Goal: Transaction & Acquisition: Download file/media

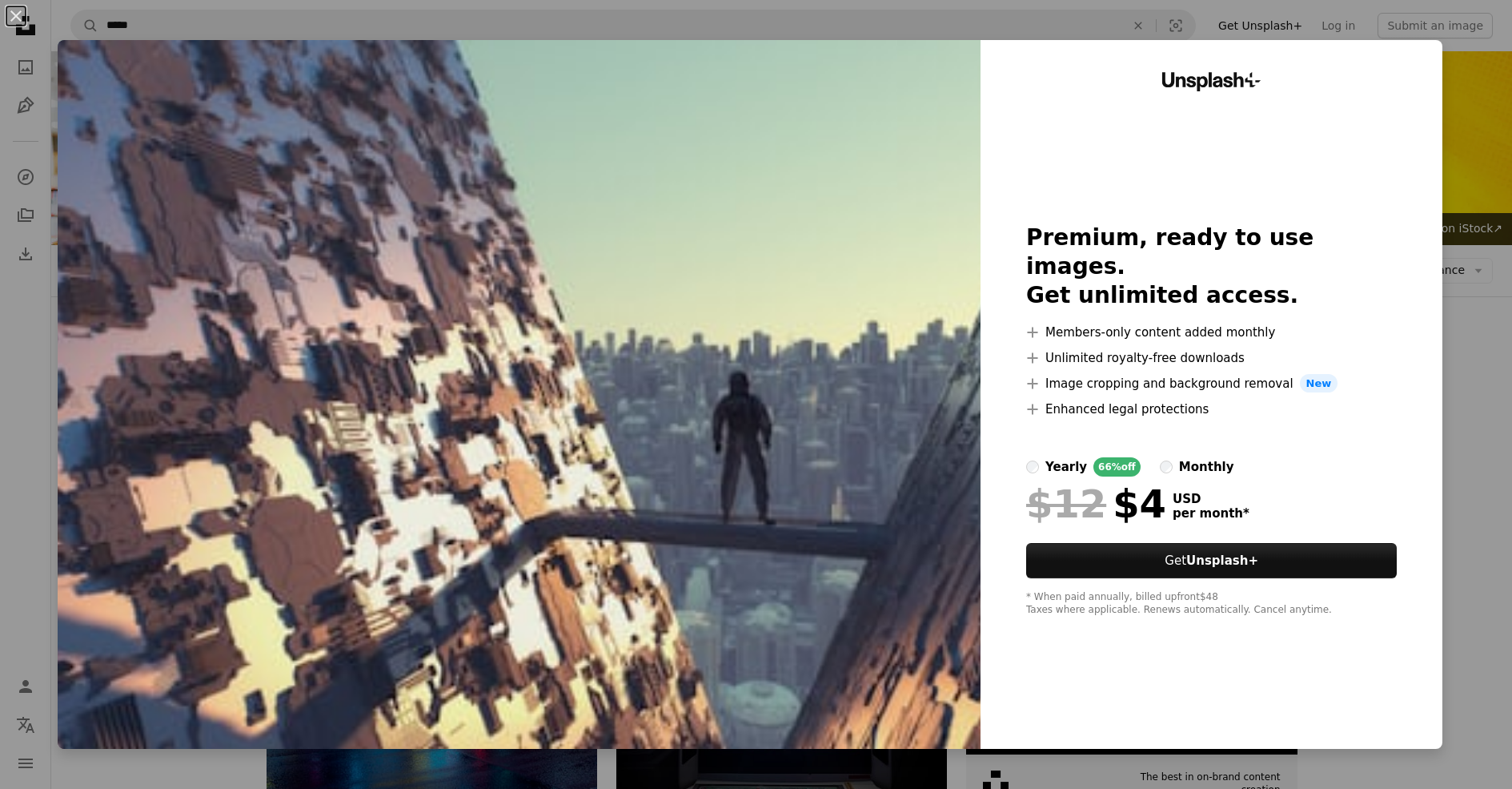
scroll to position [2647, 0]
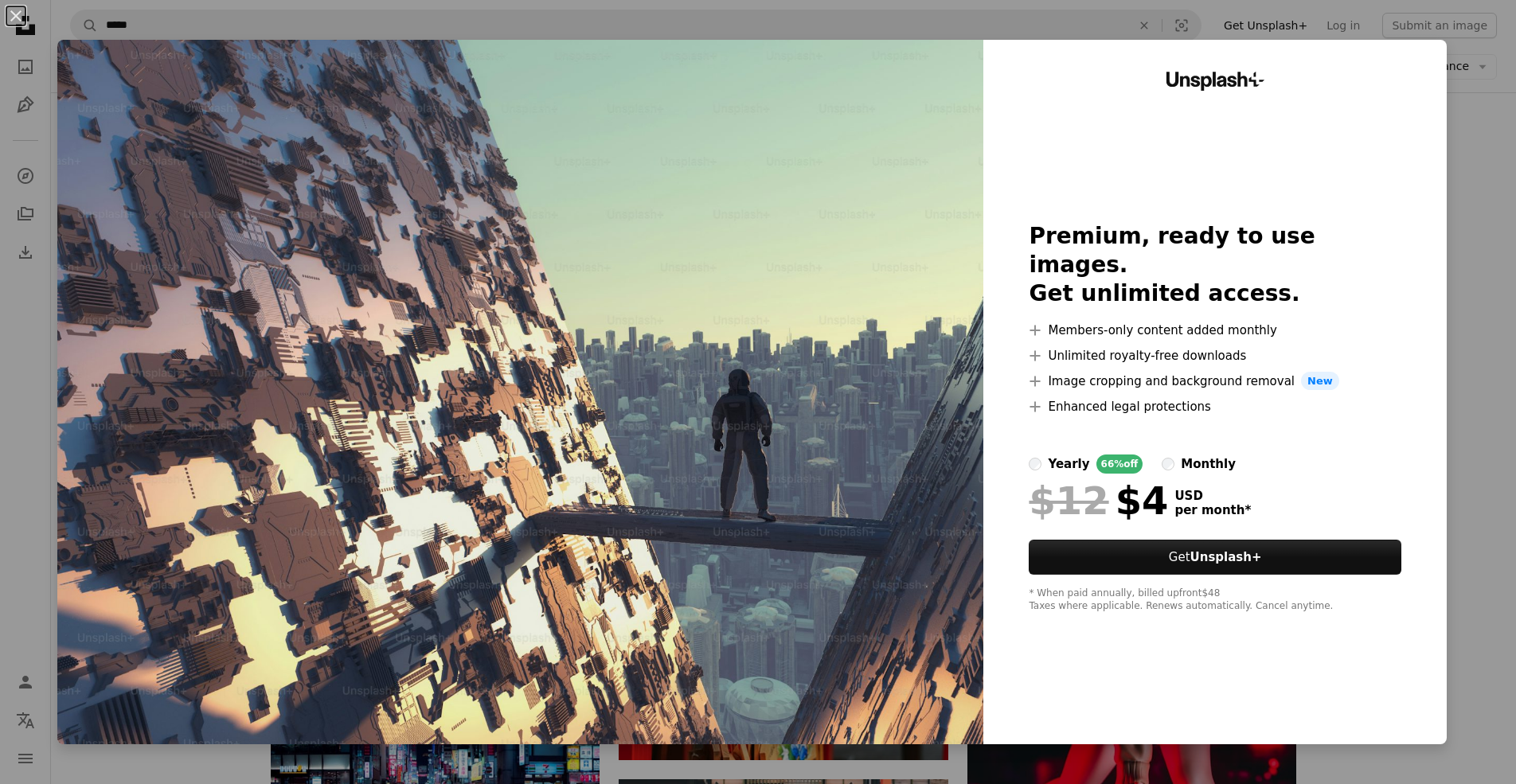
click at [908, 72] on img at bounding box center [520, 392] width 926 height 705
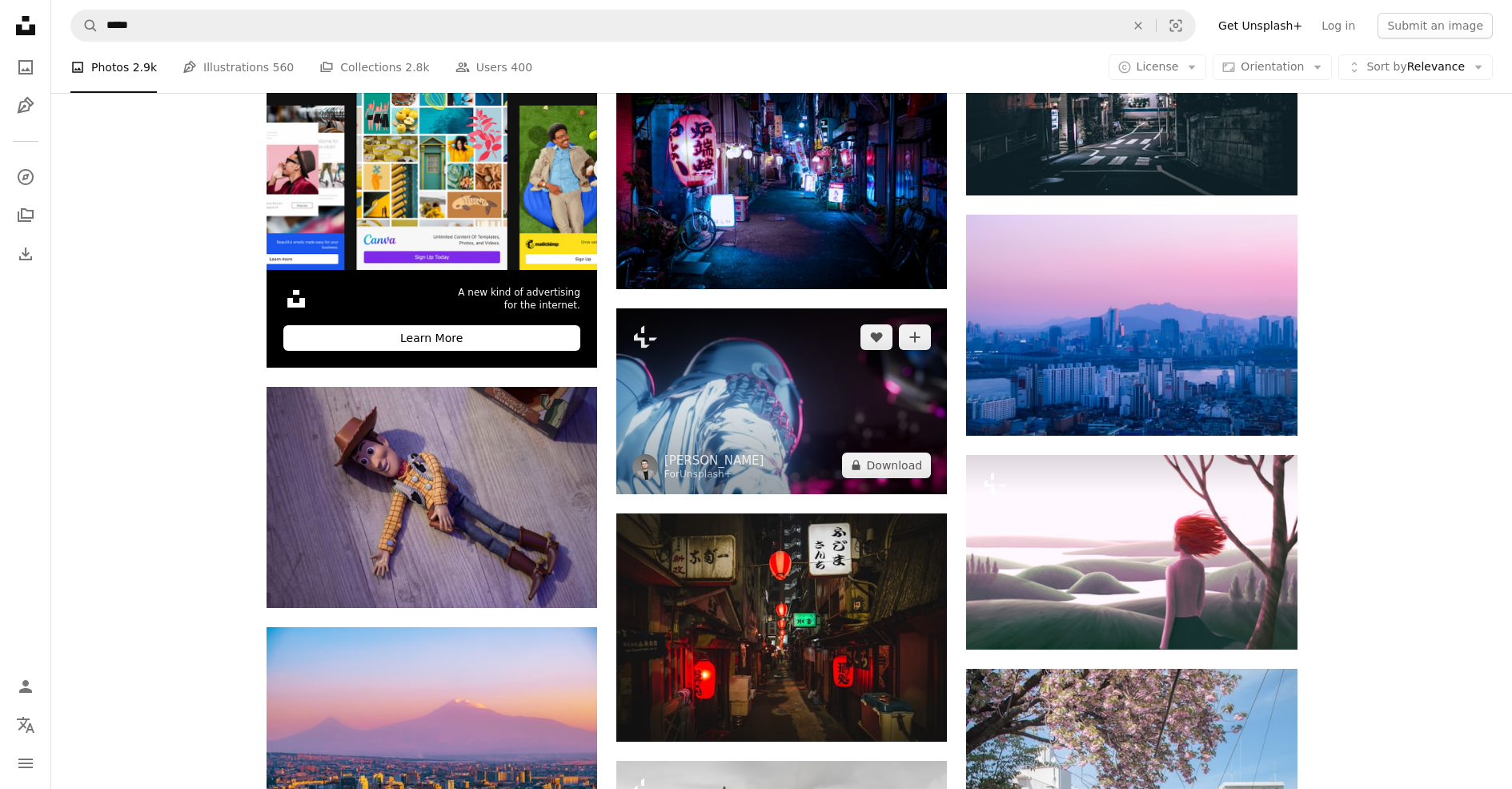
scroll to position [3608, 0]
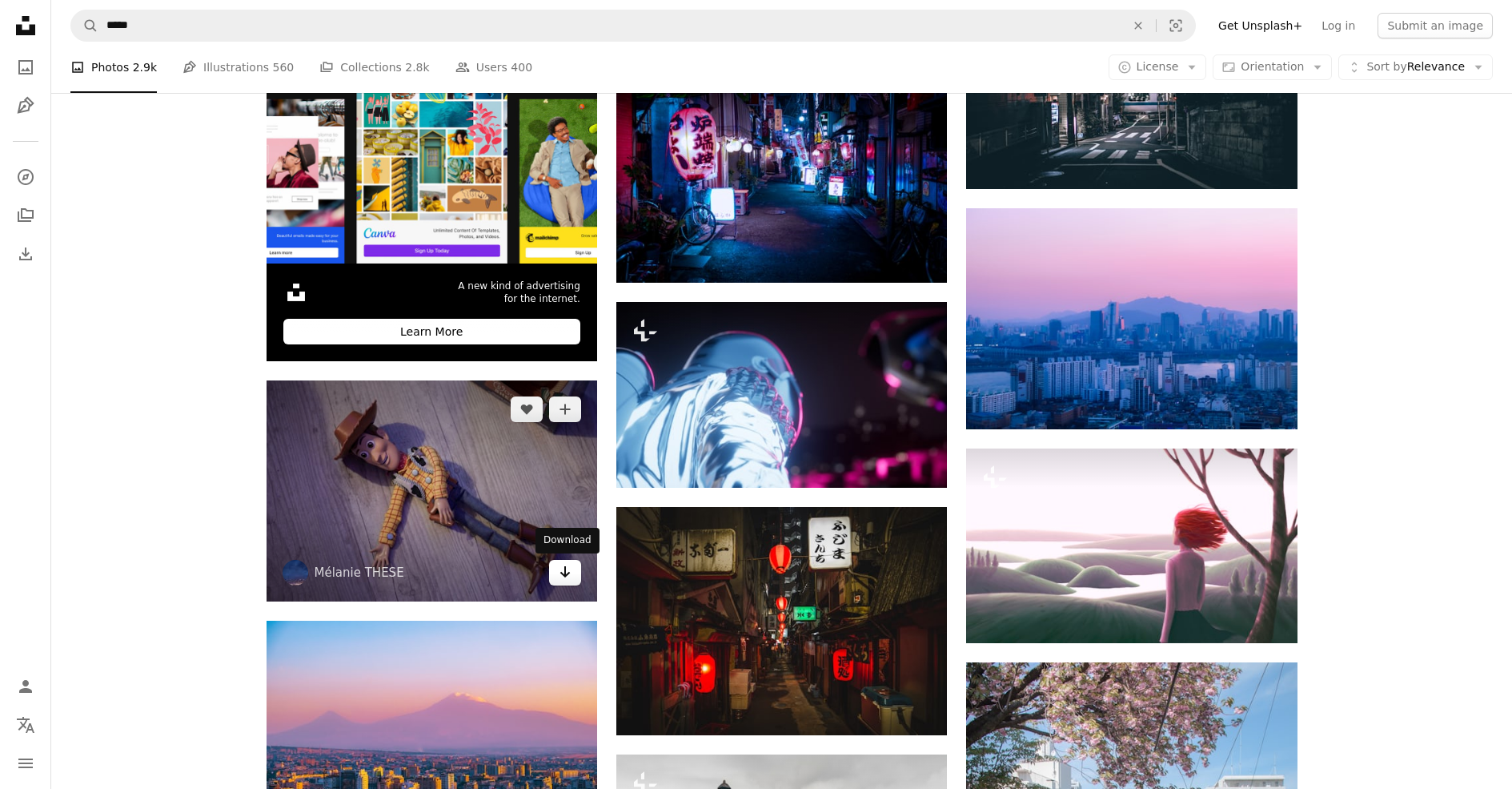
click at [559, 584] on link "Arrow pointing down" at bounding box center [565, 573] width 32 height 26
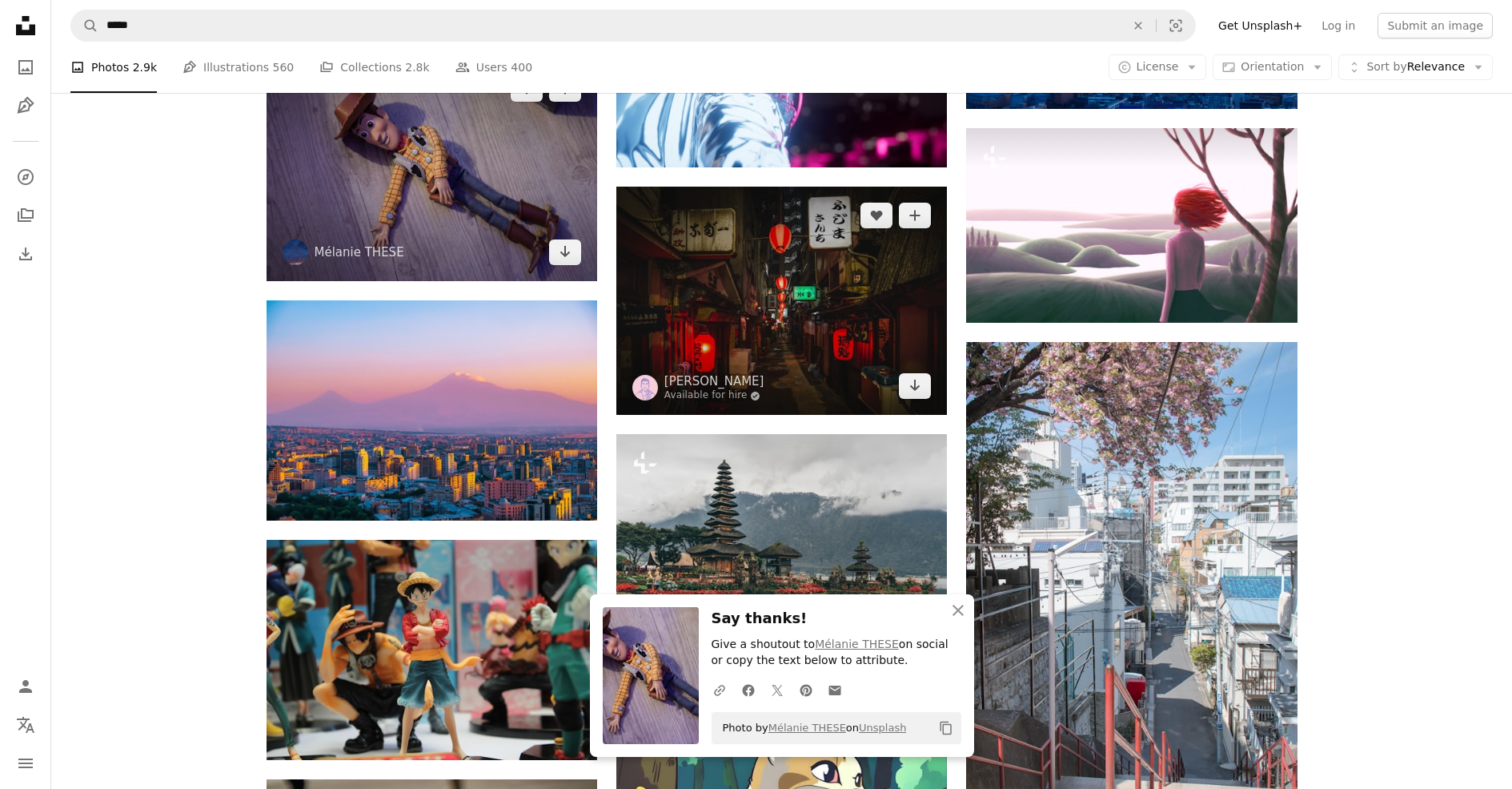
scroll to position [4009, 0]
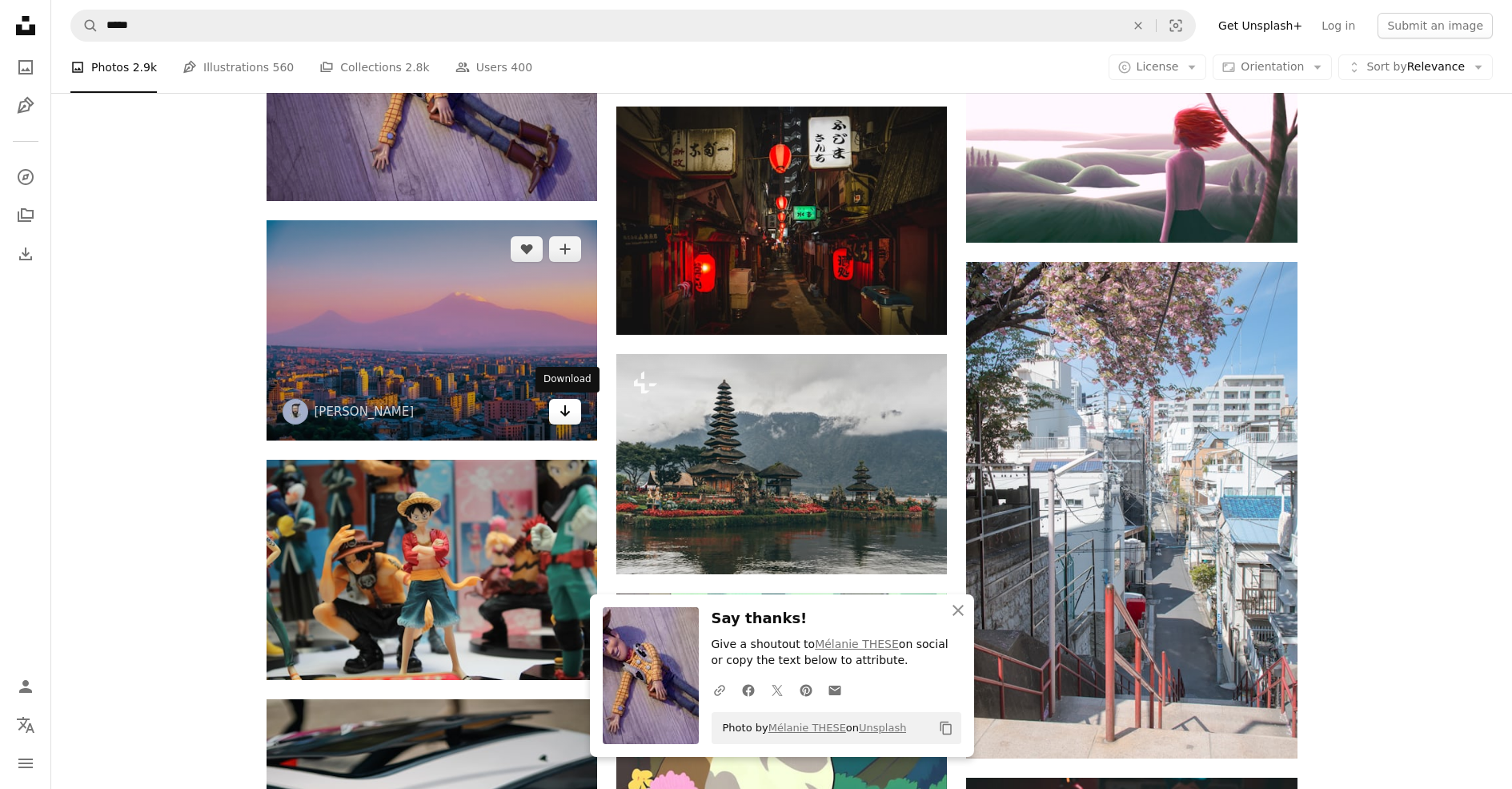
click at [569, 418] on icon "Arrow pointing down" at bounding box center [565, 410] width 13 height 19
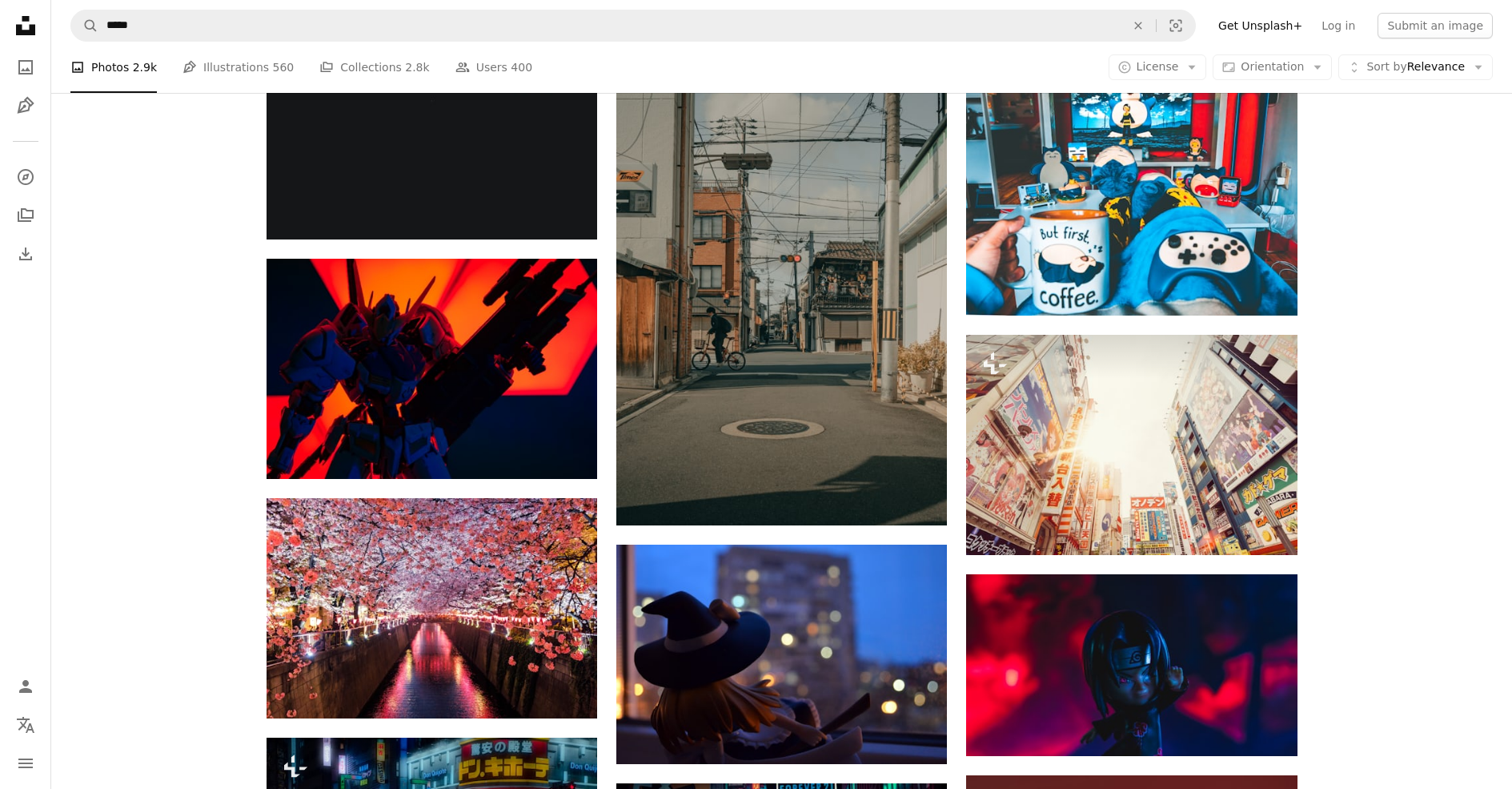
scroll to position [12337, 0]
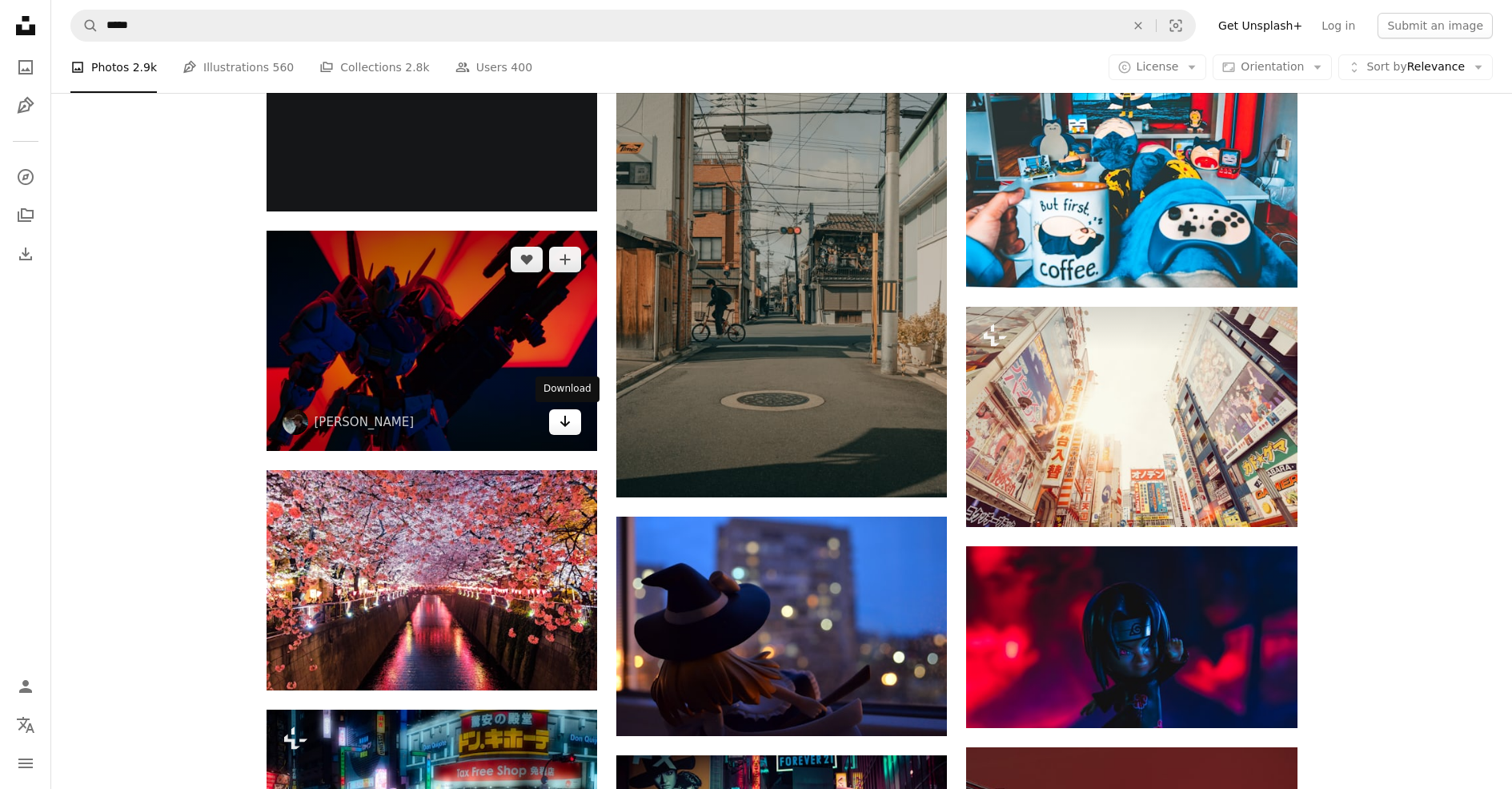
click at [564, 431] on link "Arrow pointing down" at bounding box center [565, 422] width 32 height 26
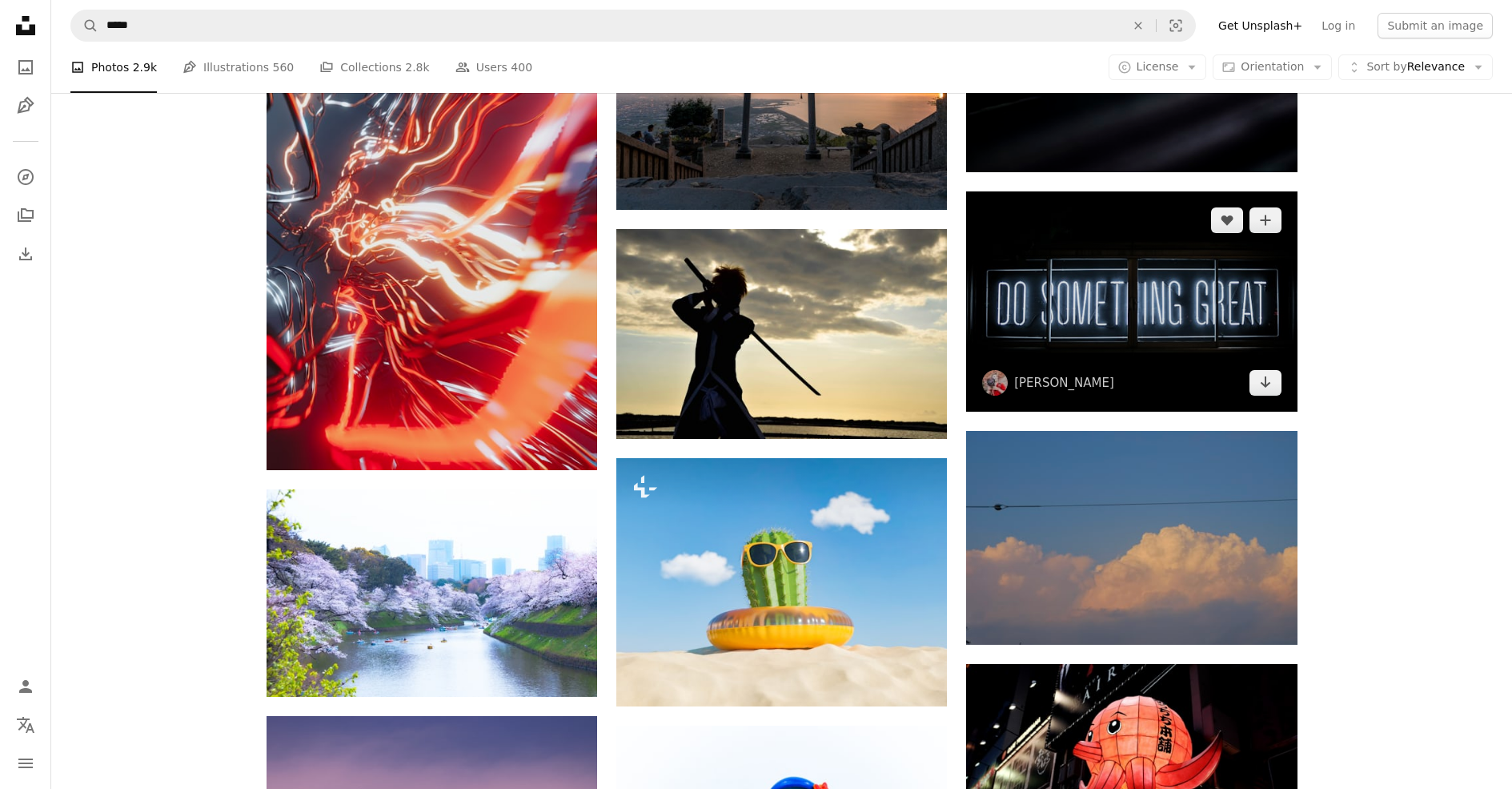
scroll to position [14339, 0]
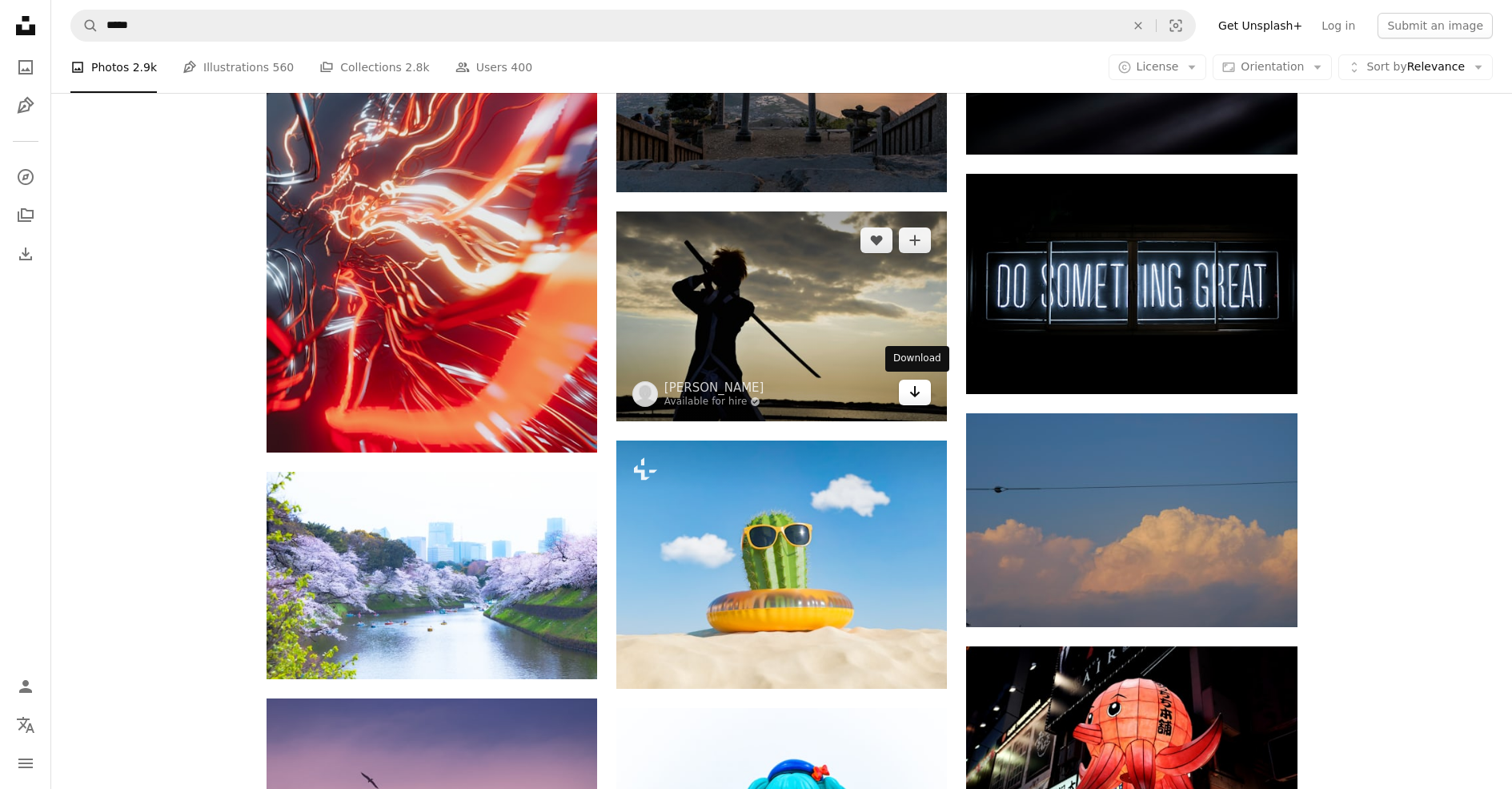
click at [911, 396] on icon "Arrow pointing down" at bounding box center [915, 391] width 13 height 19
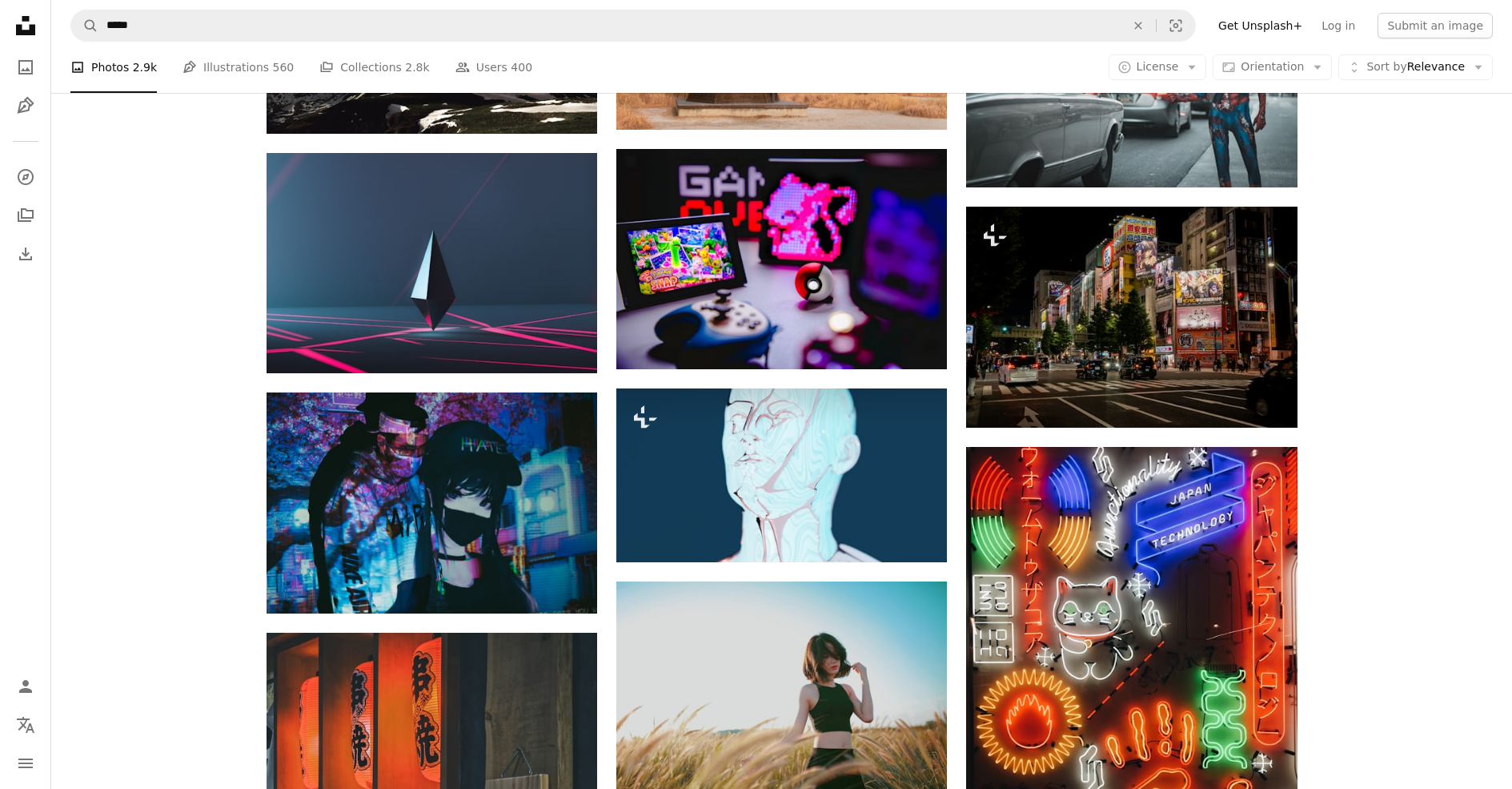
scroll to position [22349, 0]
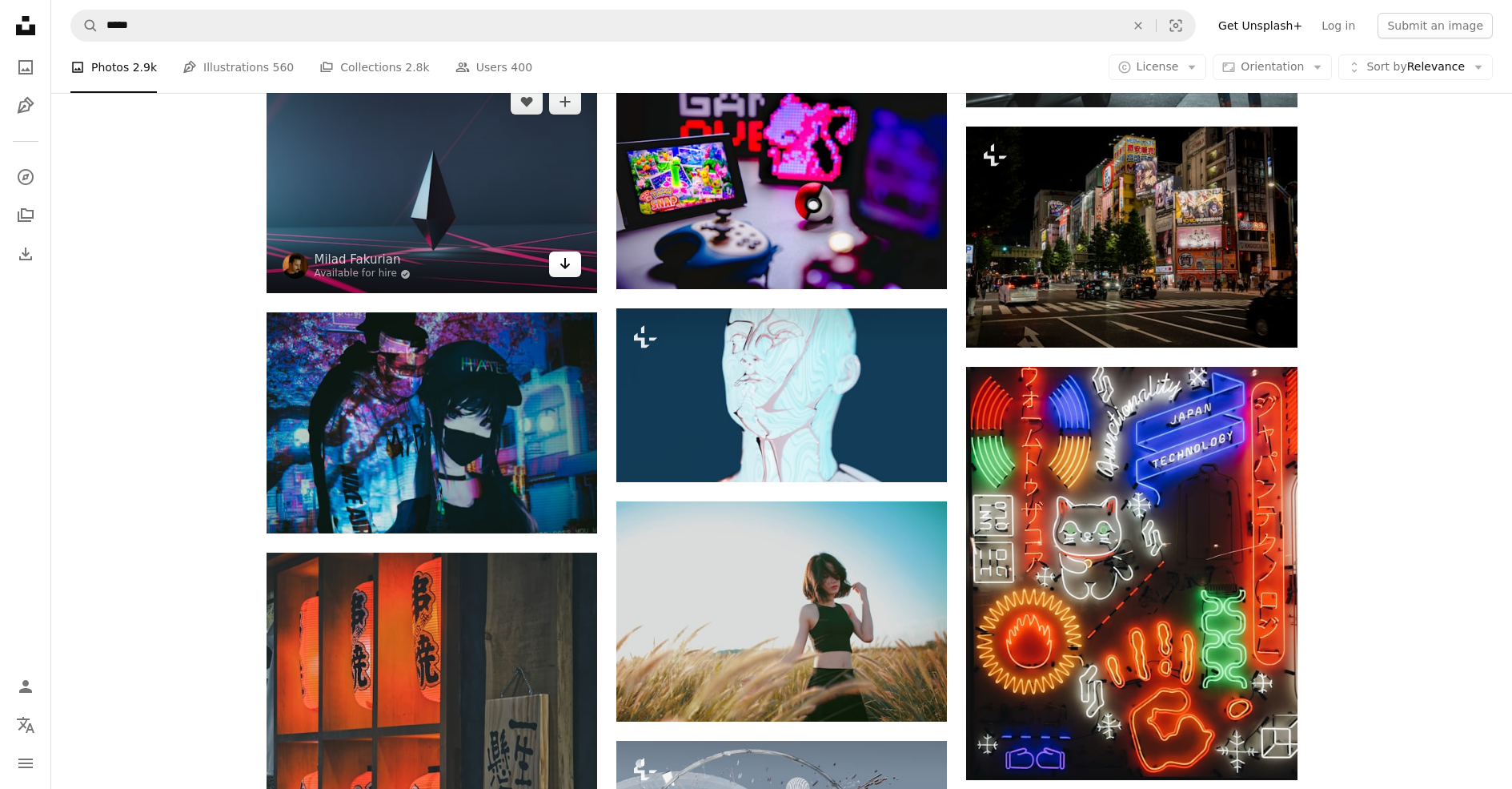
click at [566, 263] on icon "Arrow pointing down" at bounding box center [565, 264] width 13 height 19
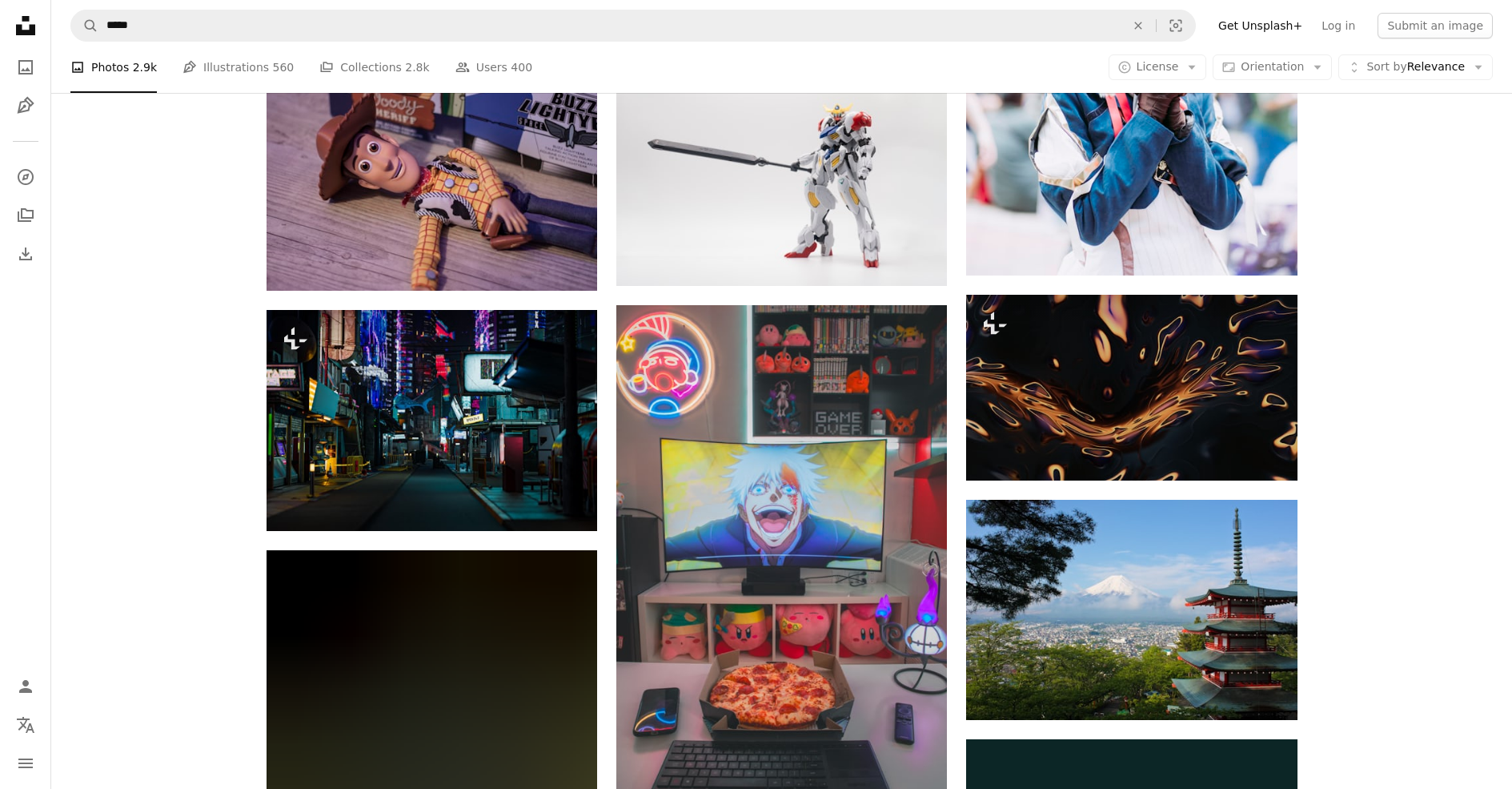
scroll to position [25712, 0]
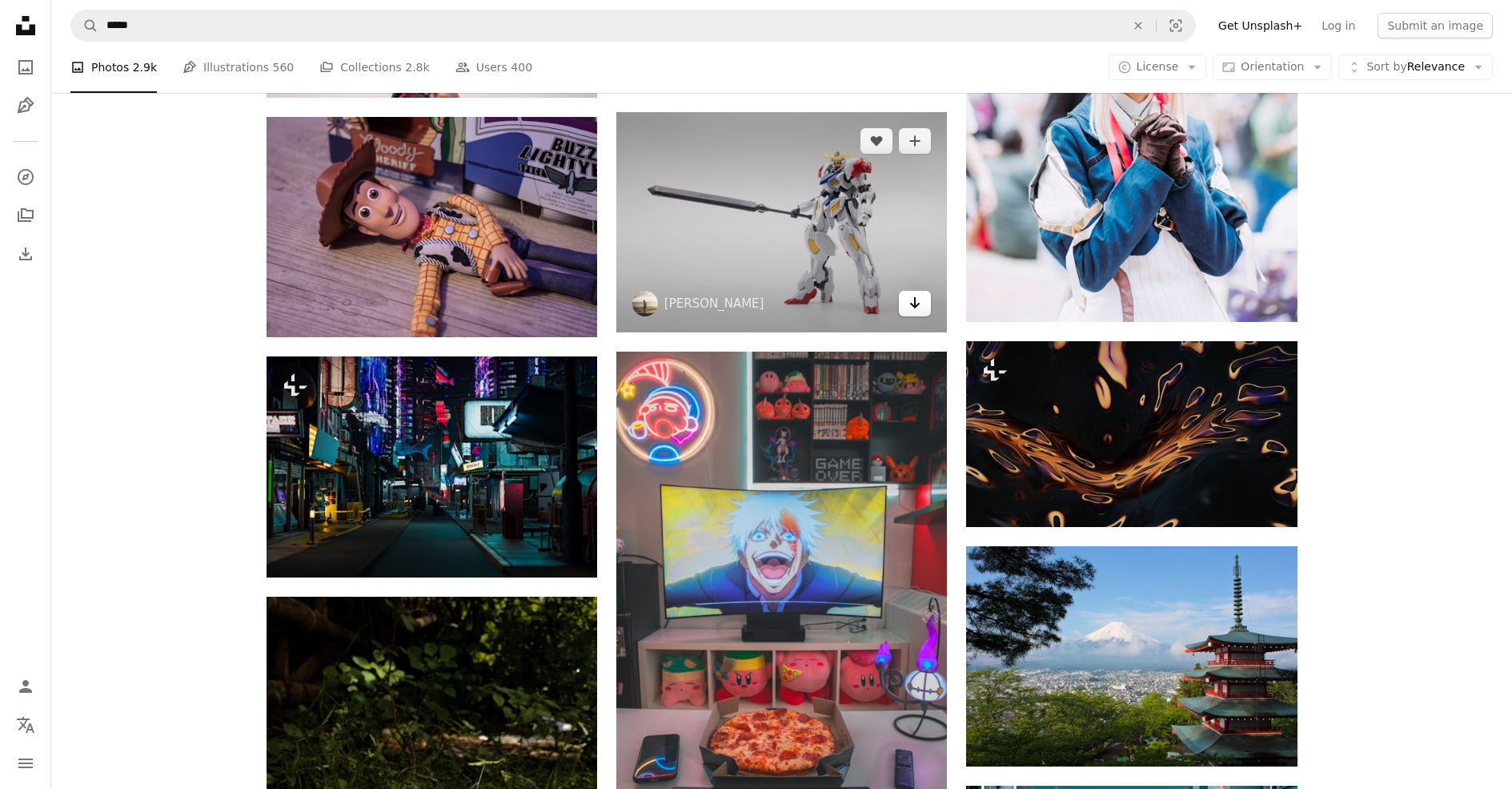
click at [920, 306] on icon "Arrow pointing down" at bounding box center [915, 302] width 13 height 19
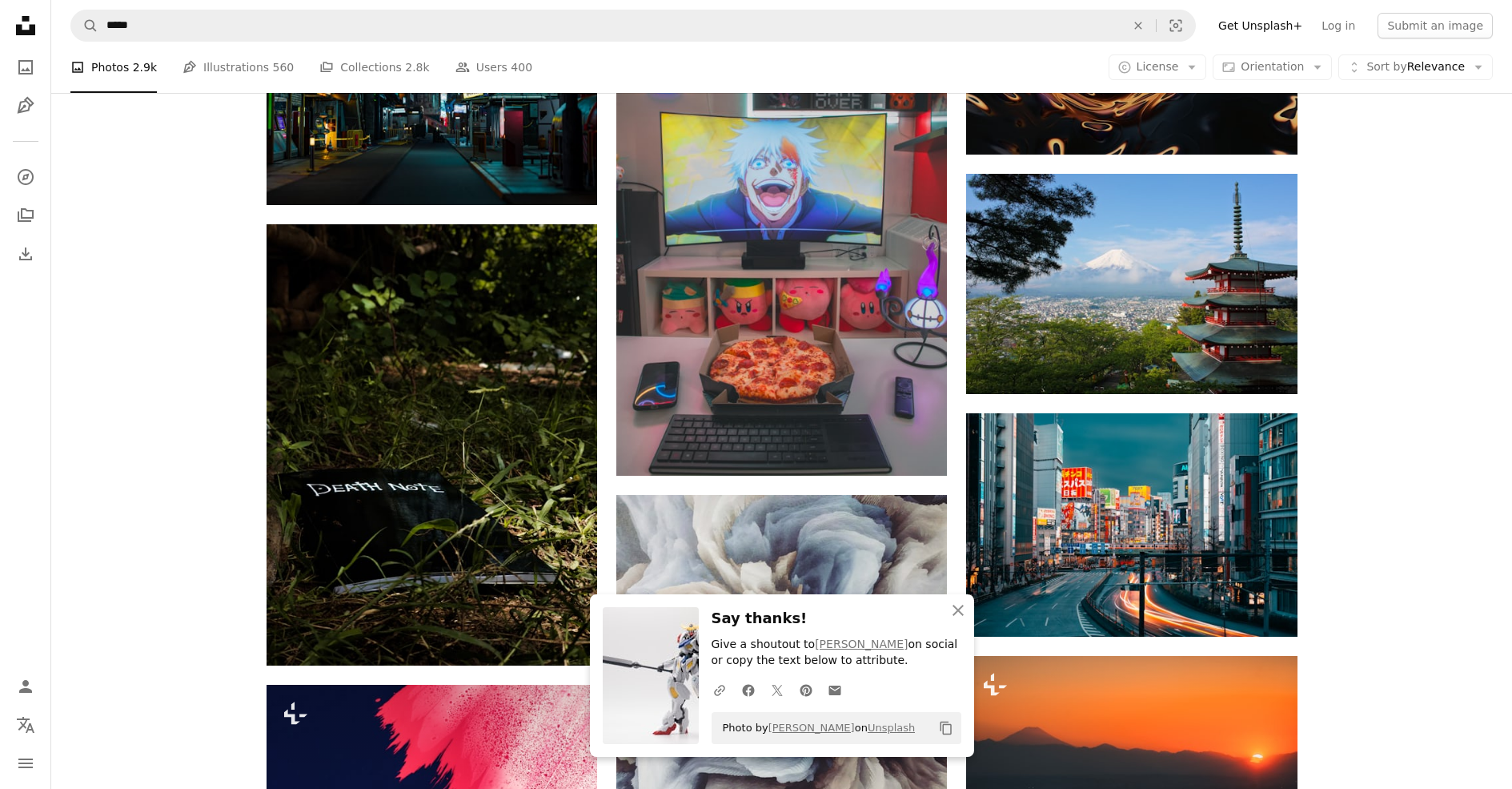
scroll to position [26113, 0]
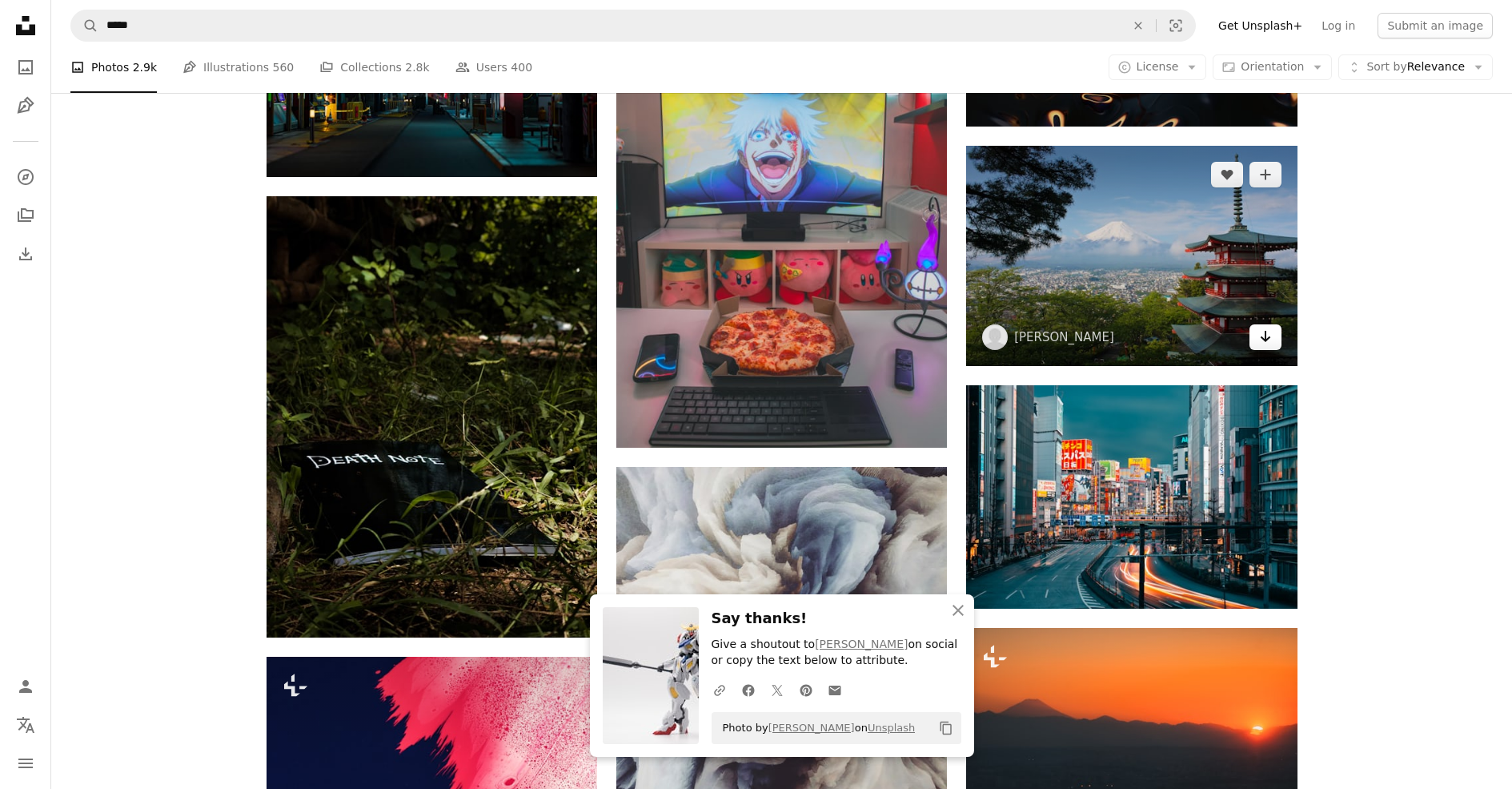
click at [1264, 337] on icon "Download" at bounding box center [1265, 336] width 10 height 11
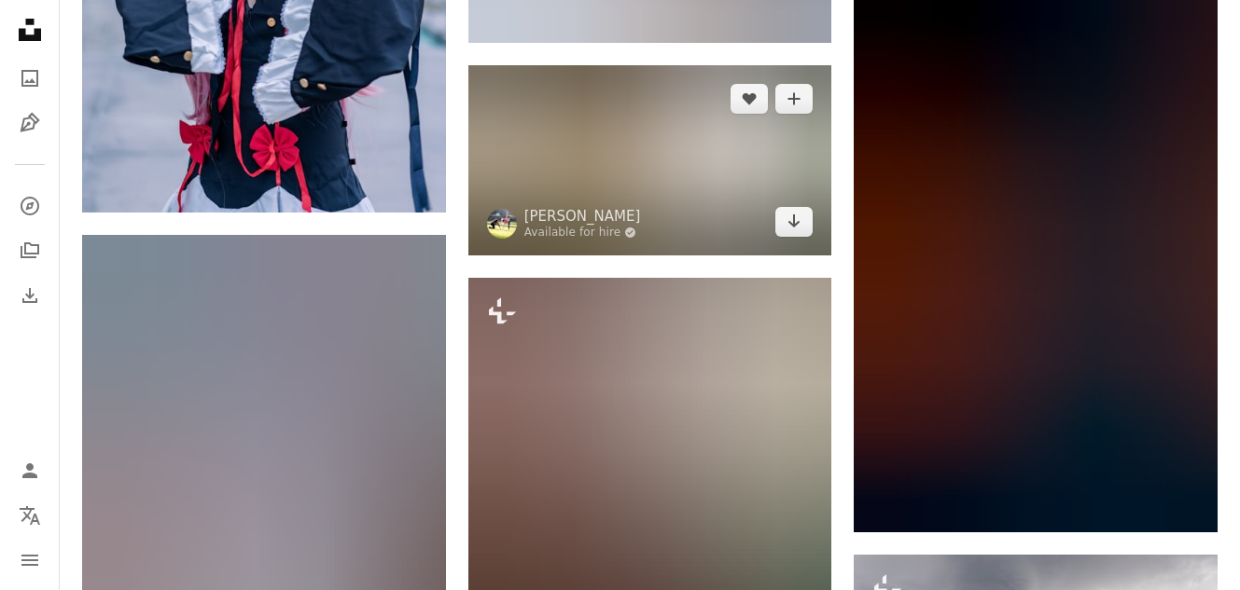
scroll to position [83989, 0]
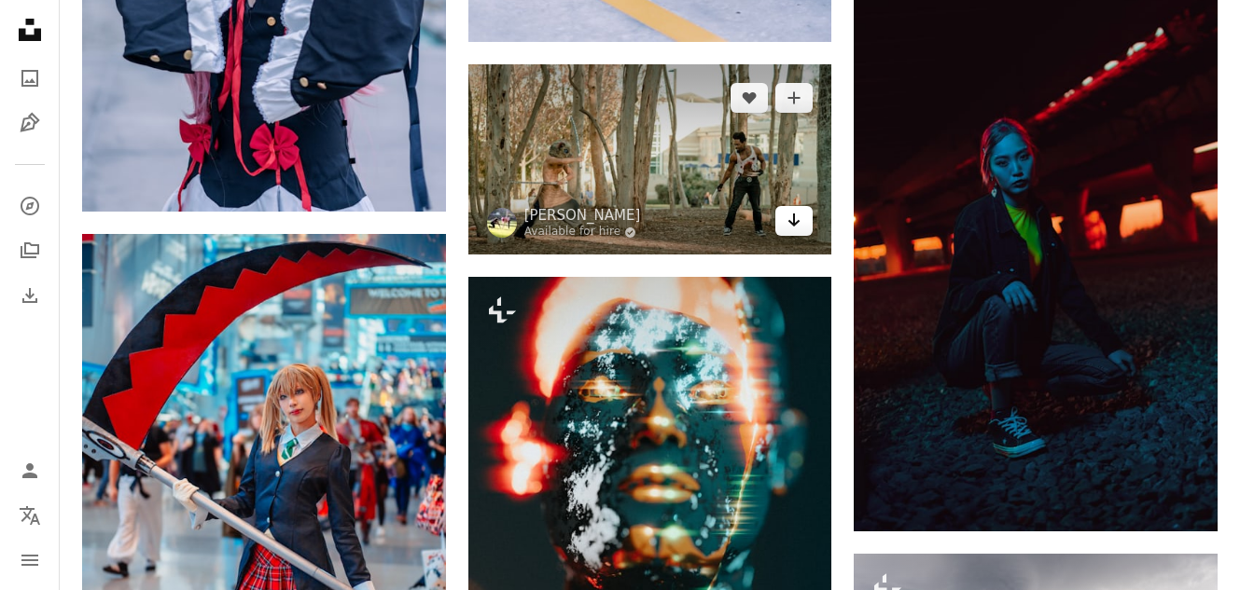
click at [801, 215] on icon "Arrow pointing down" at bounding box center [793, 220] width 15 height 22
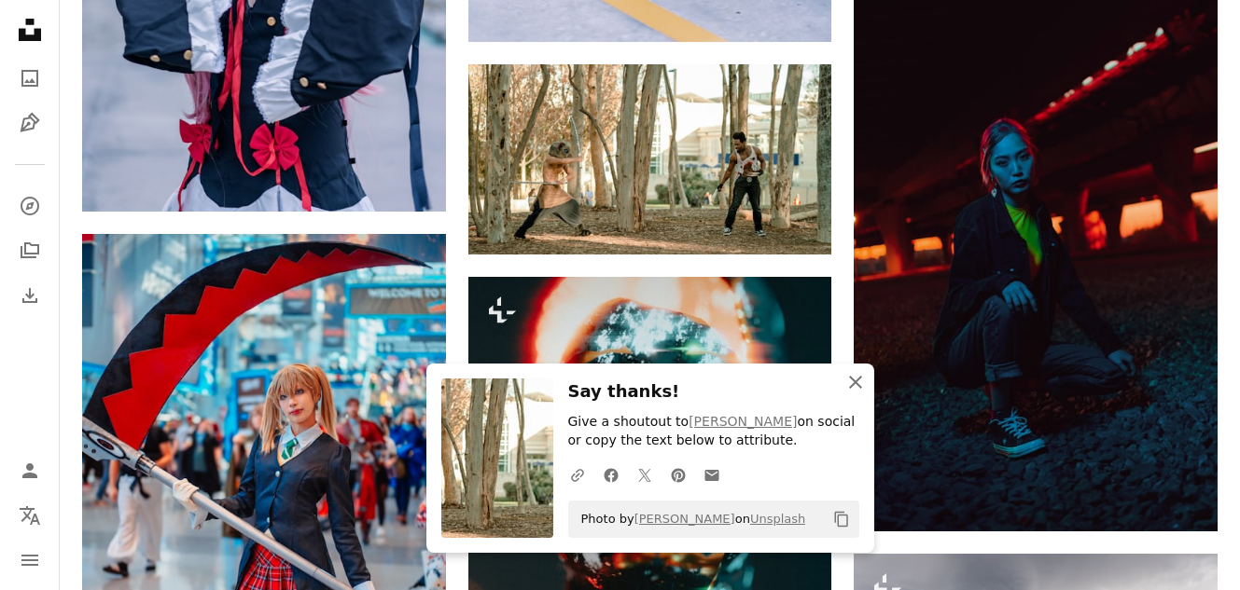
click at [857, 382] on icon "An X shape" at bounding box center [855, 382] width 22 height 22
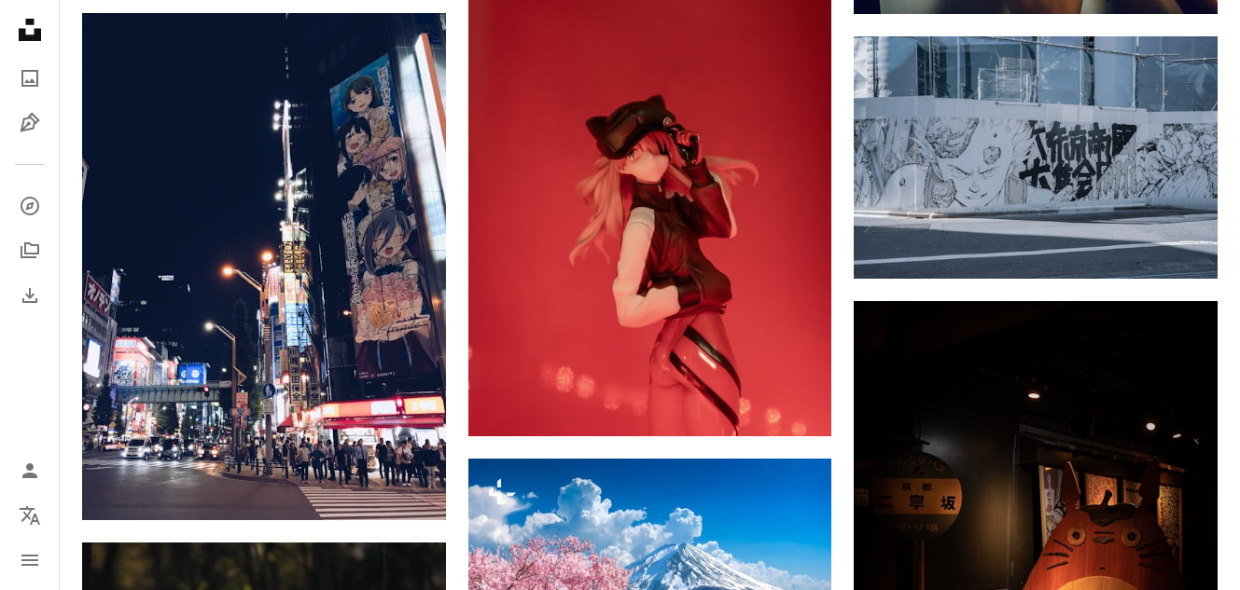
scroll to position [0, 0]
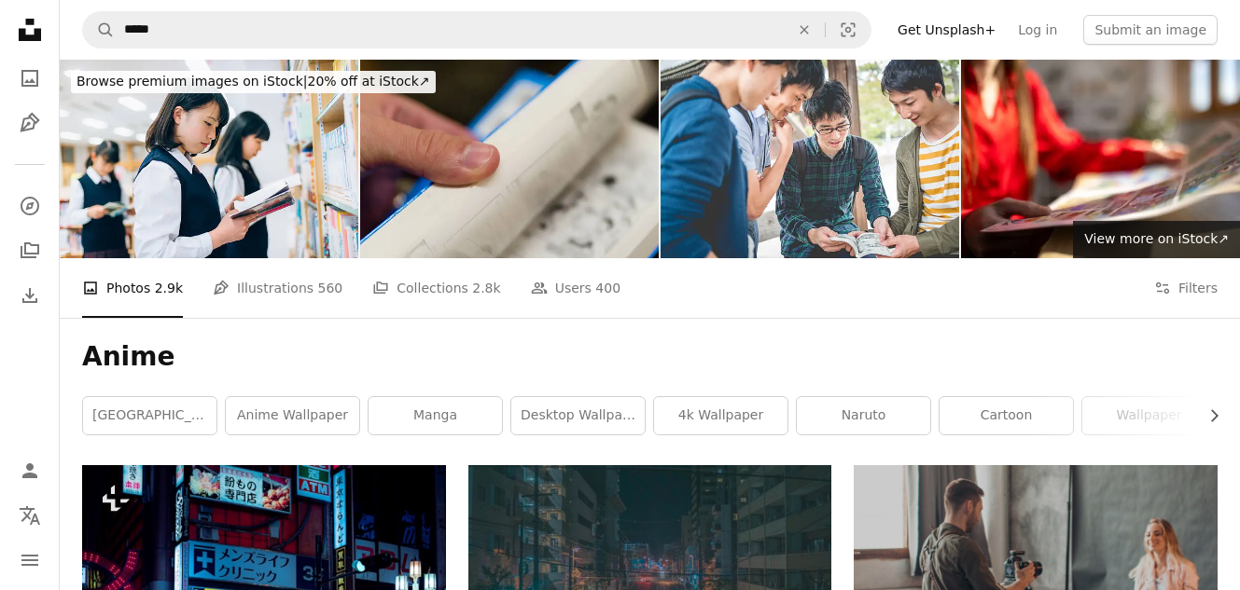
click at [1217, 427] on div "Anime Chevron right japan anime wallpaper manga desktop wallpaper 4k wallpaper …" at bounding box center [650, 391] width 1180 height 147
click at [1216, 420] on icon "Chevron right" at bounding box center [1213, 416] width 19 height 19
click at [1217, 420] on icon "Chevron right" at bounding box center [1213, 416] width 19 height 19
click at [1220, 420] on icon "Chevron right" at bounding box center [1213, 416] width 19 height 19
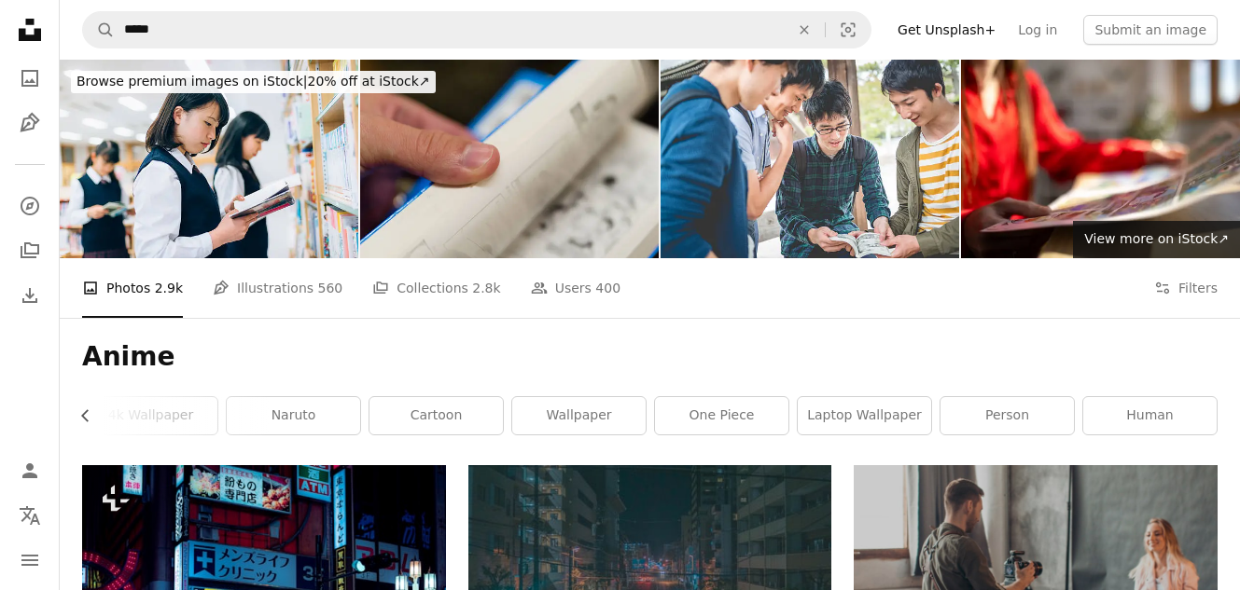
click at [1220, 420] on div "Anime Chevron left [GEOGRAPHIC_DATA] anime wallpaper manga desktop wallpaper 4k…" at bounding box center [650, 391] width 1180 height 147
click at [849, 409] on link "laptop wallpaper" at bounding box center [864, 415] width 133 height 37
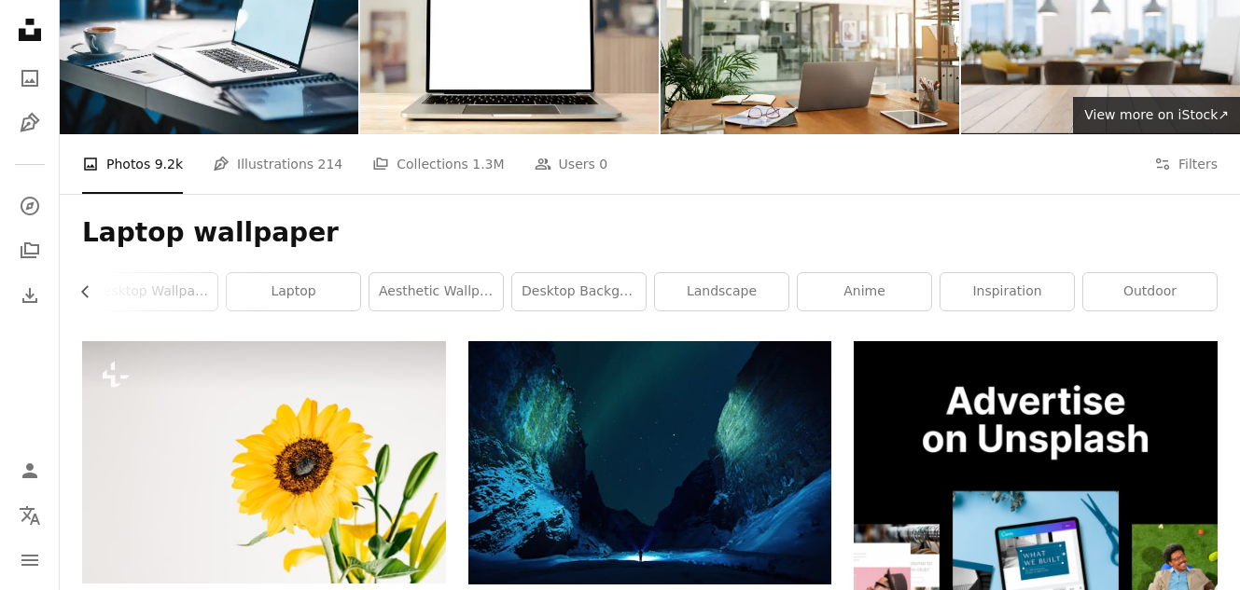
scroll to position [43, 0]
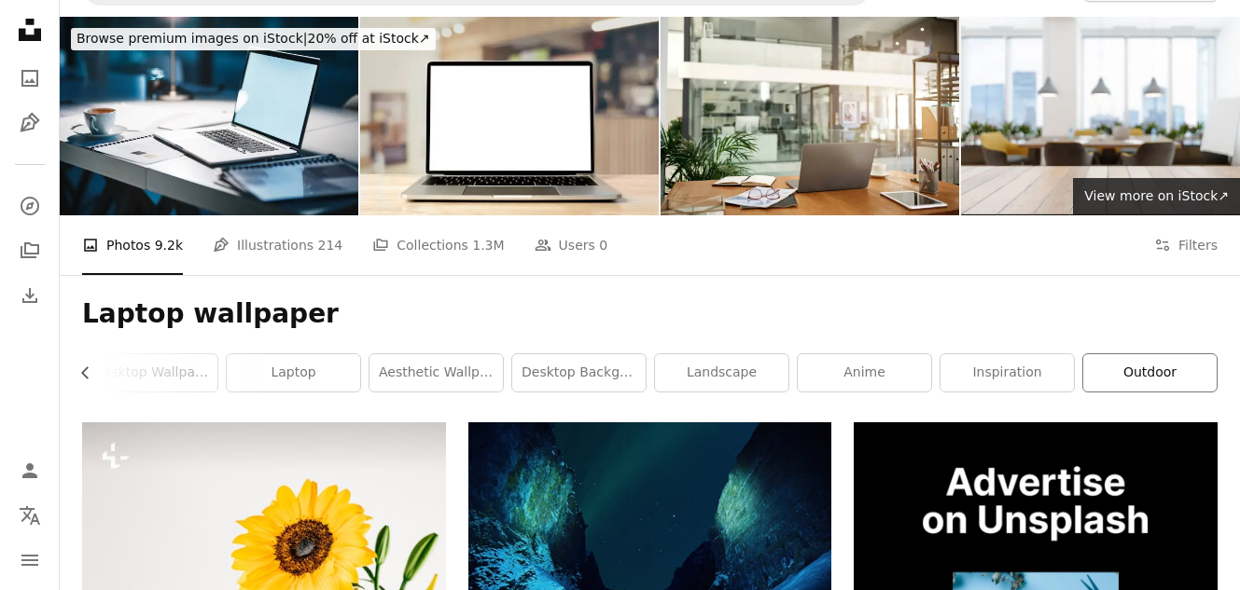
click at [1167, 370] on link "outdoor" at bounding box center [1149, 372] width 133 height 37
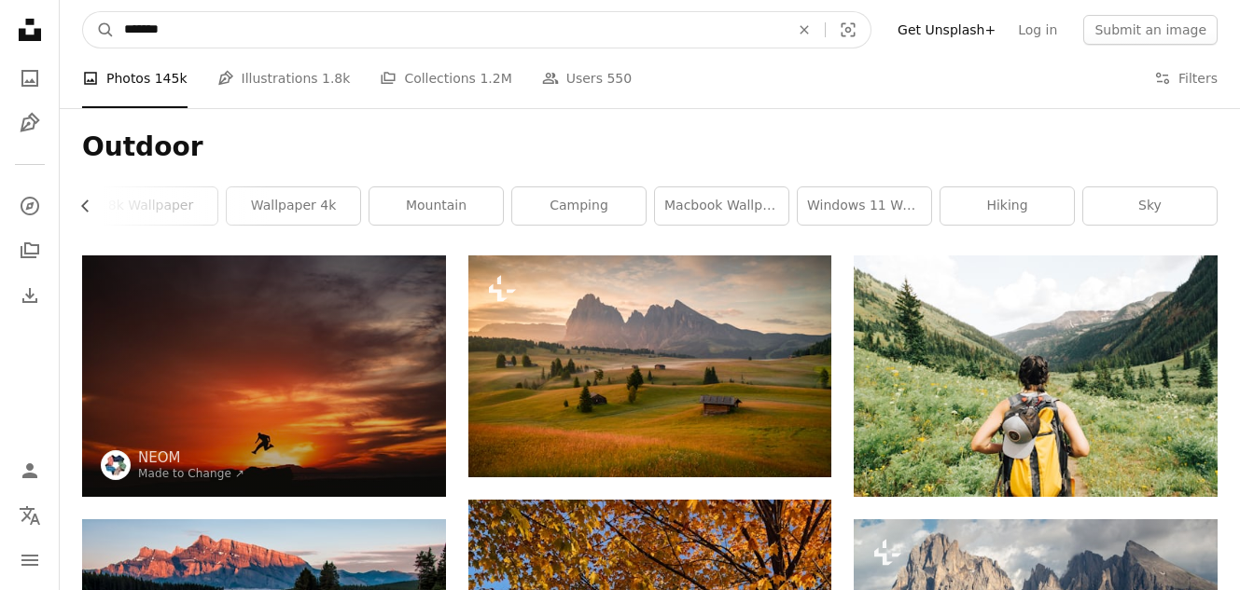
click at [254, 38] on input "*******" at bounding box center [449, 29] width 669 height 35
type input "*"
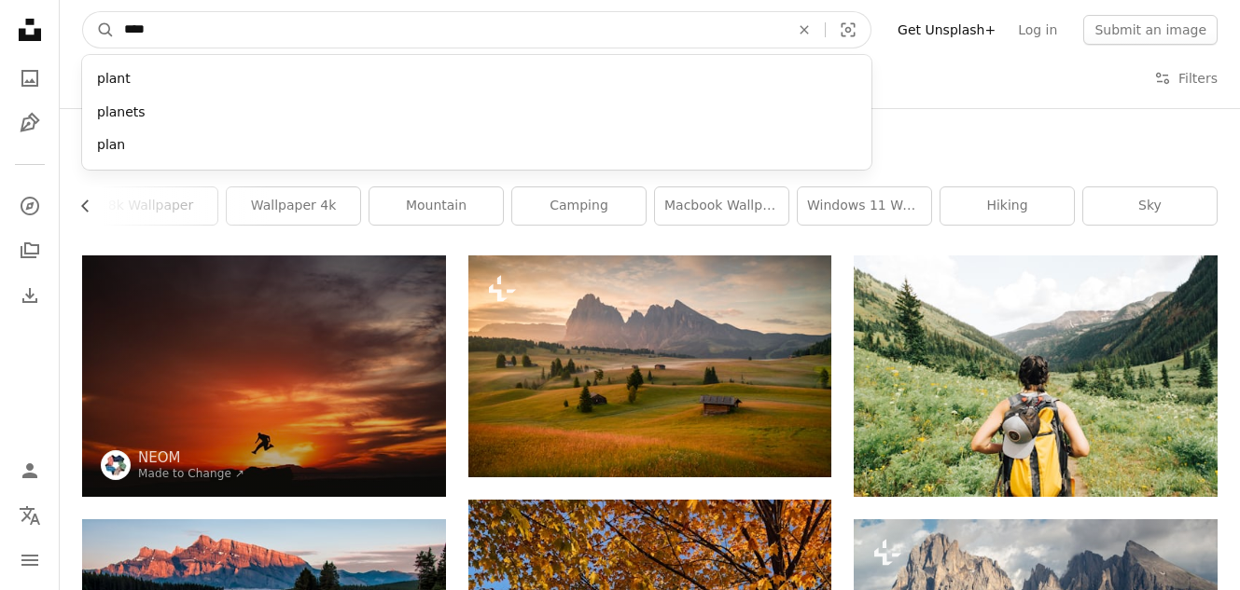
type input "*****"
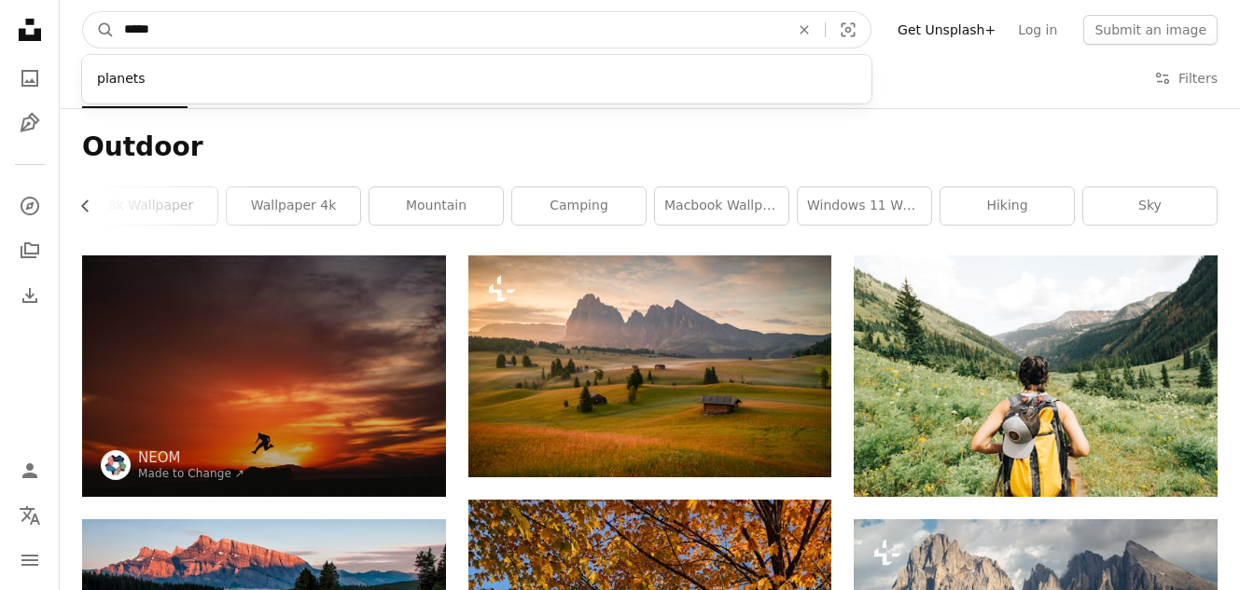
click button "A magnifying glass" at bounding box center [99, 29] width 32 height 35
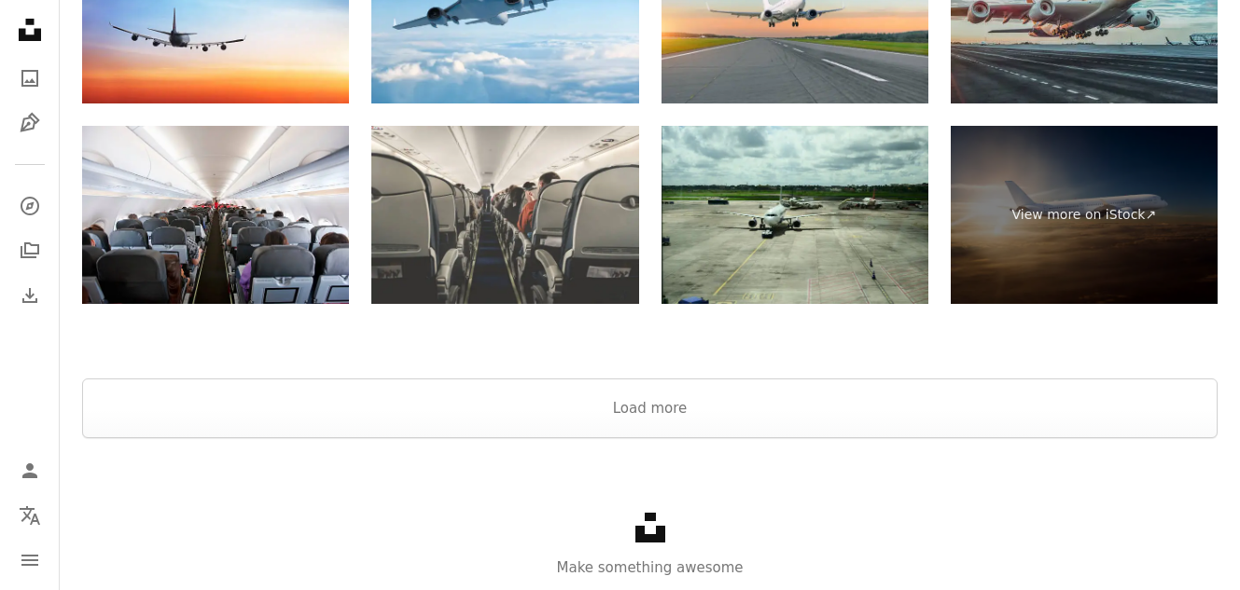
scroll to position [3944, 0]
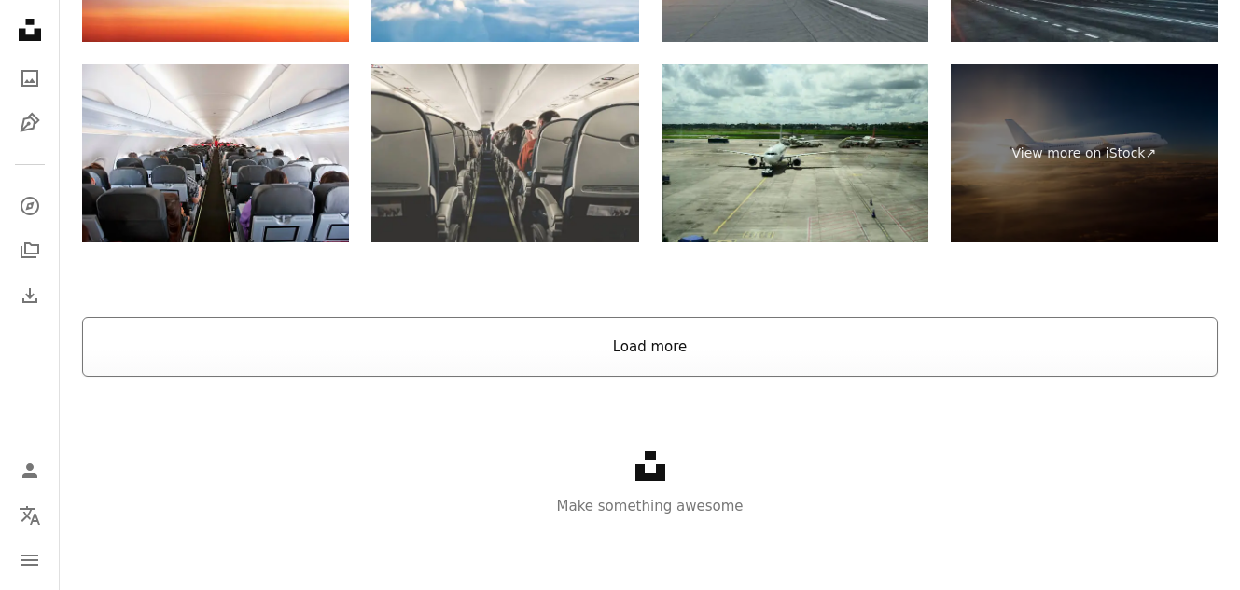
click at [641, 353] on button "Load more" at bounding box center [649, 347] width 1135 height 60
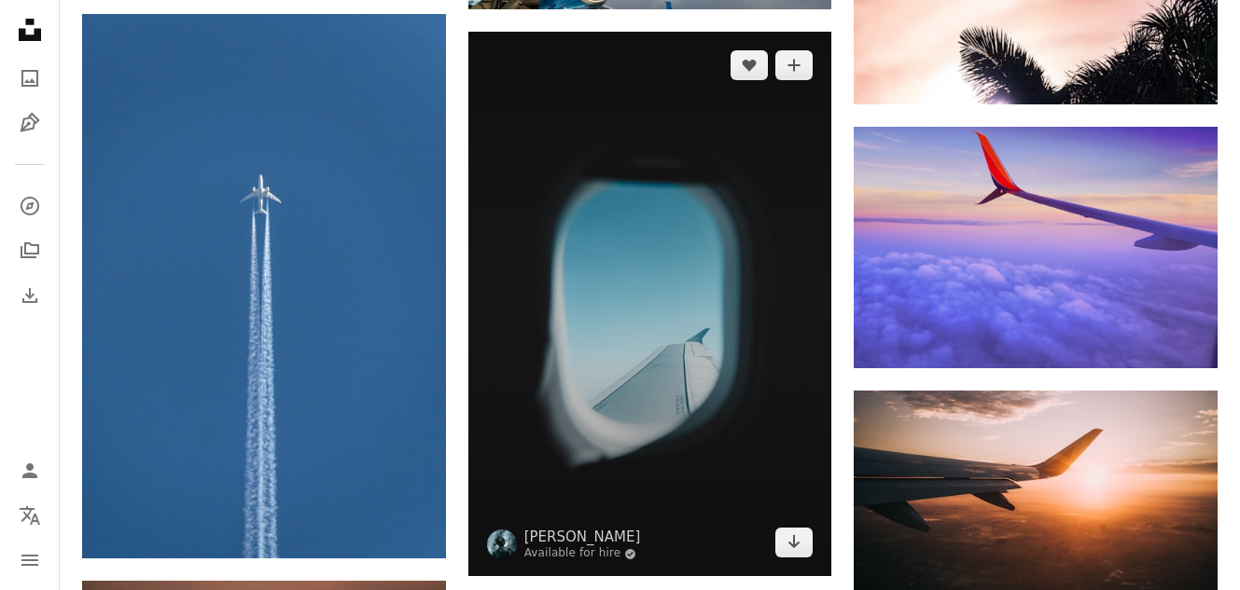
scroll to position [9914, 0]
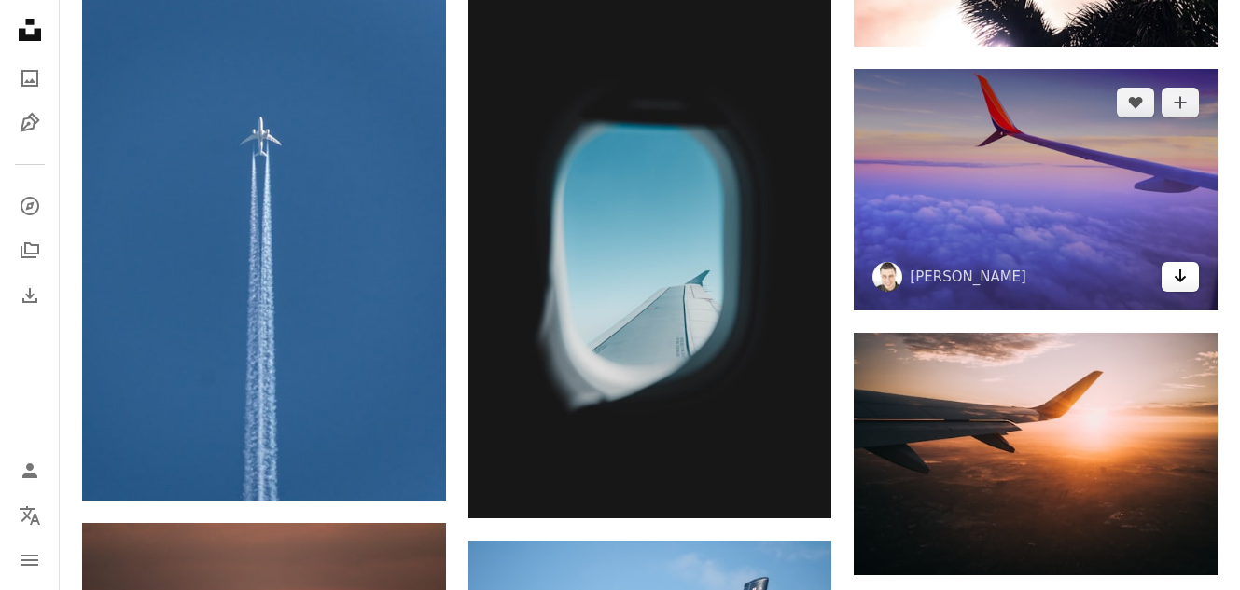
click at [1191, 277] on link "Arrow pointing down" at bounding box center [1179, 277] width 37 height 30
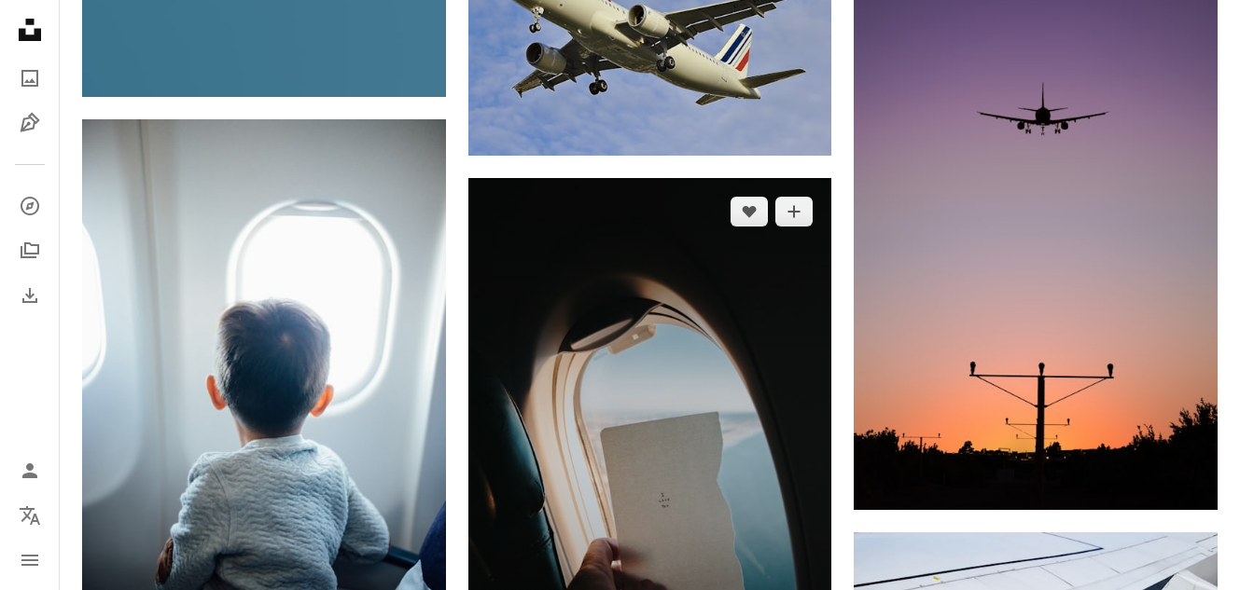
scroll to position [16351, 0]
